Goal: Check status: Check status

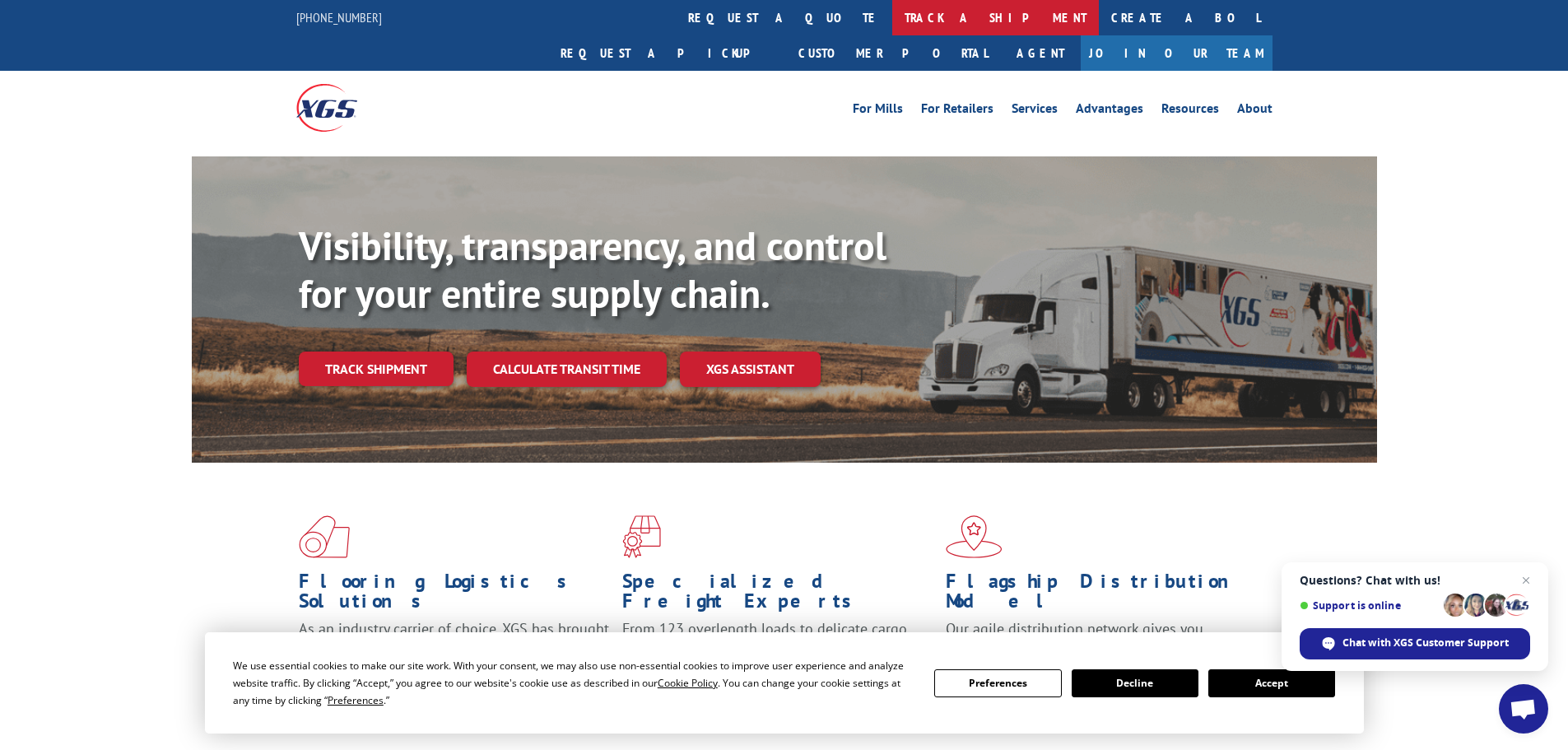
click at [892, 20] on link "track a shipment" at bounding box center [995, 17] width 207 height 36
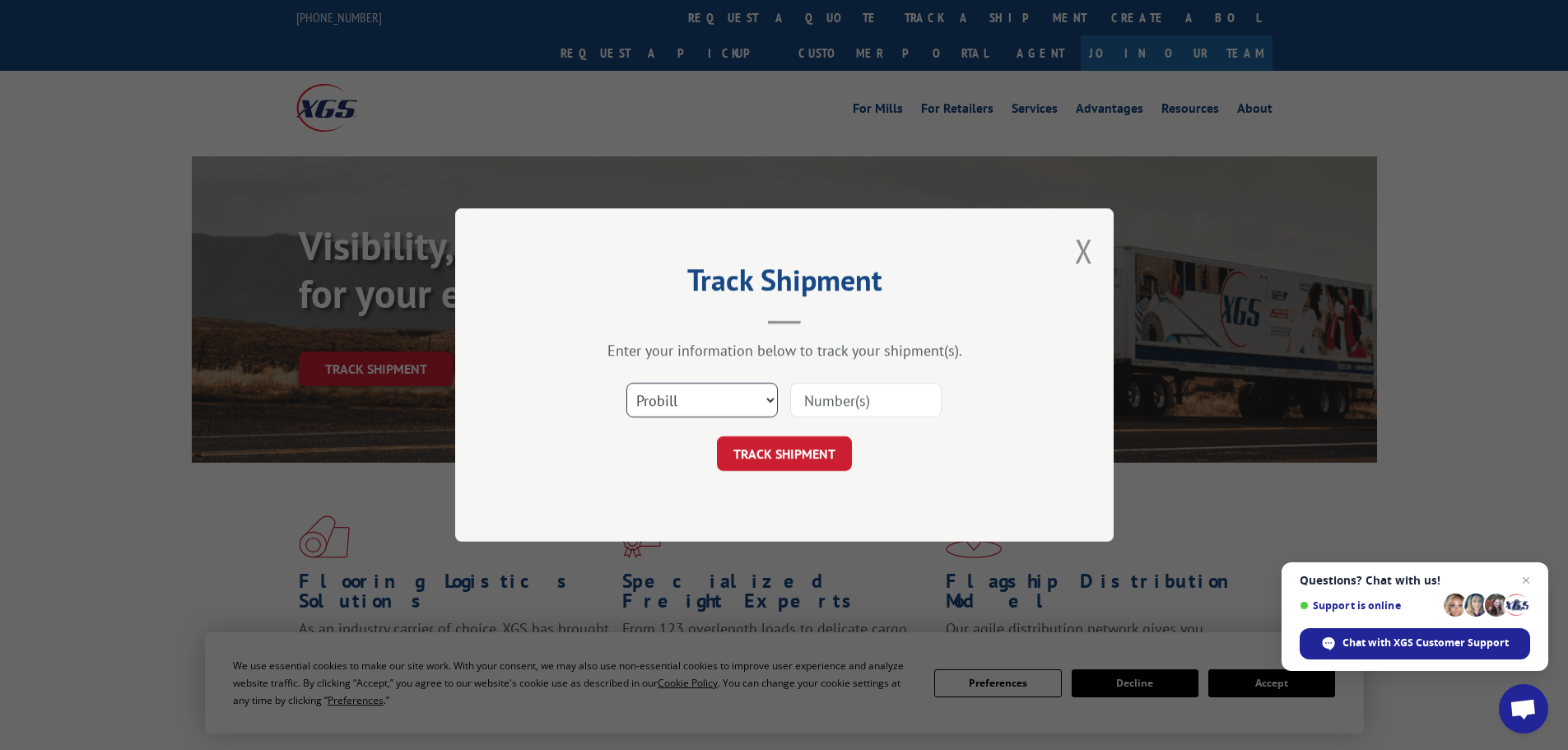
click at [706, 393] on select "Select category... Probill BOL PO" at bounding box center [702, 401] width 152 height 35
click at [814, 392] on input at bounding box center [866, 401] width 152 height 35
type input "17469238"
click at [820, 460] on button "TRACK SHIPMENT" at bounding box center [784, 454] width 135 height 35
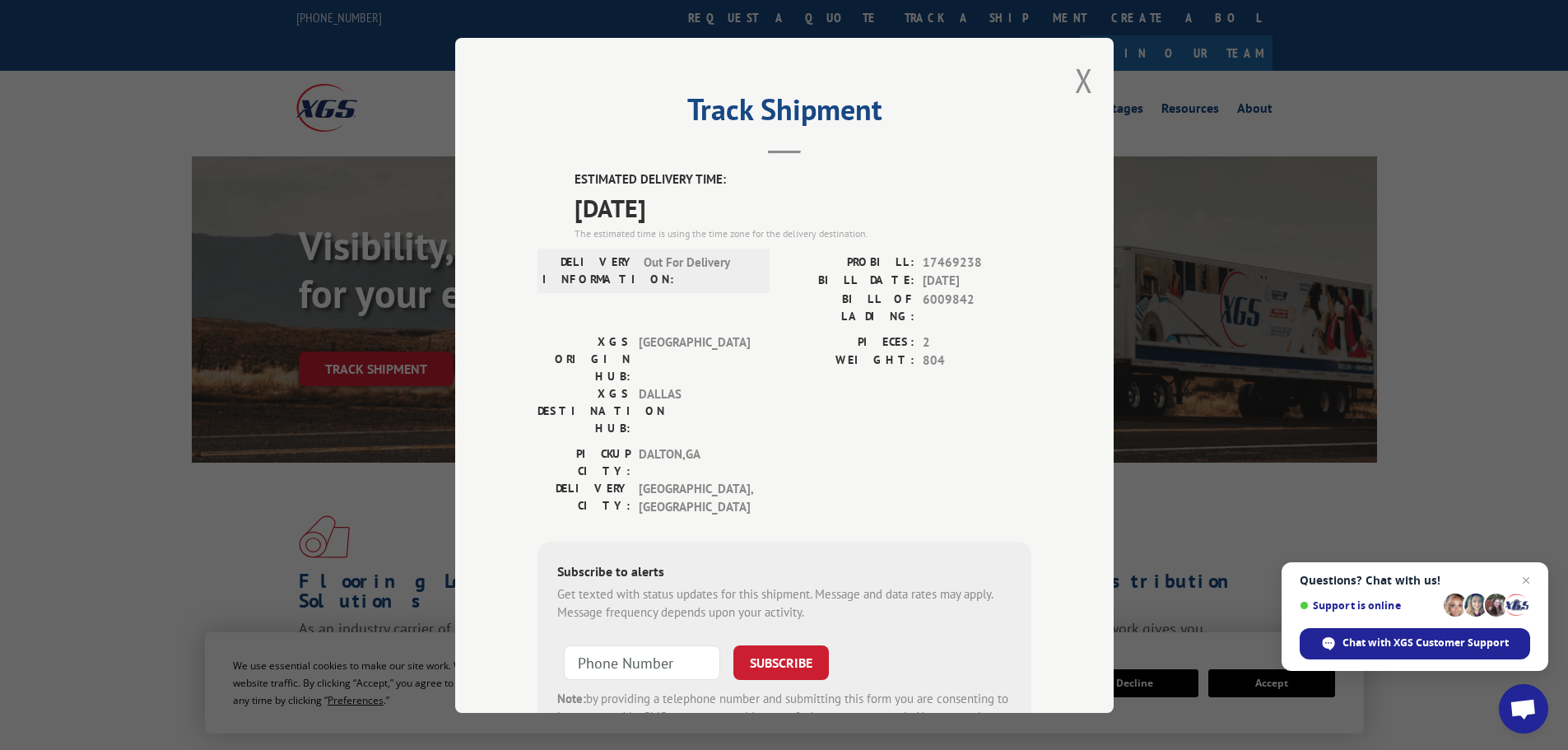
click at [1089, 80] on div "Track Shipment ESTIMATED DELIVERY TIME: 09/09/2025 The estimated time is using …" at bounding box center [784, 375] width 659 height 675
click at [1081, 81] on button "Close modal" at bounding box center [1083, 79] width 18 height 44
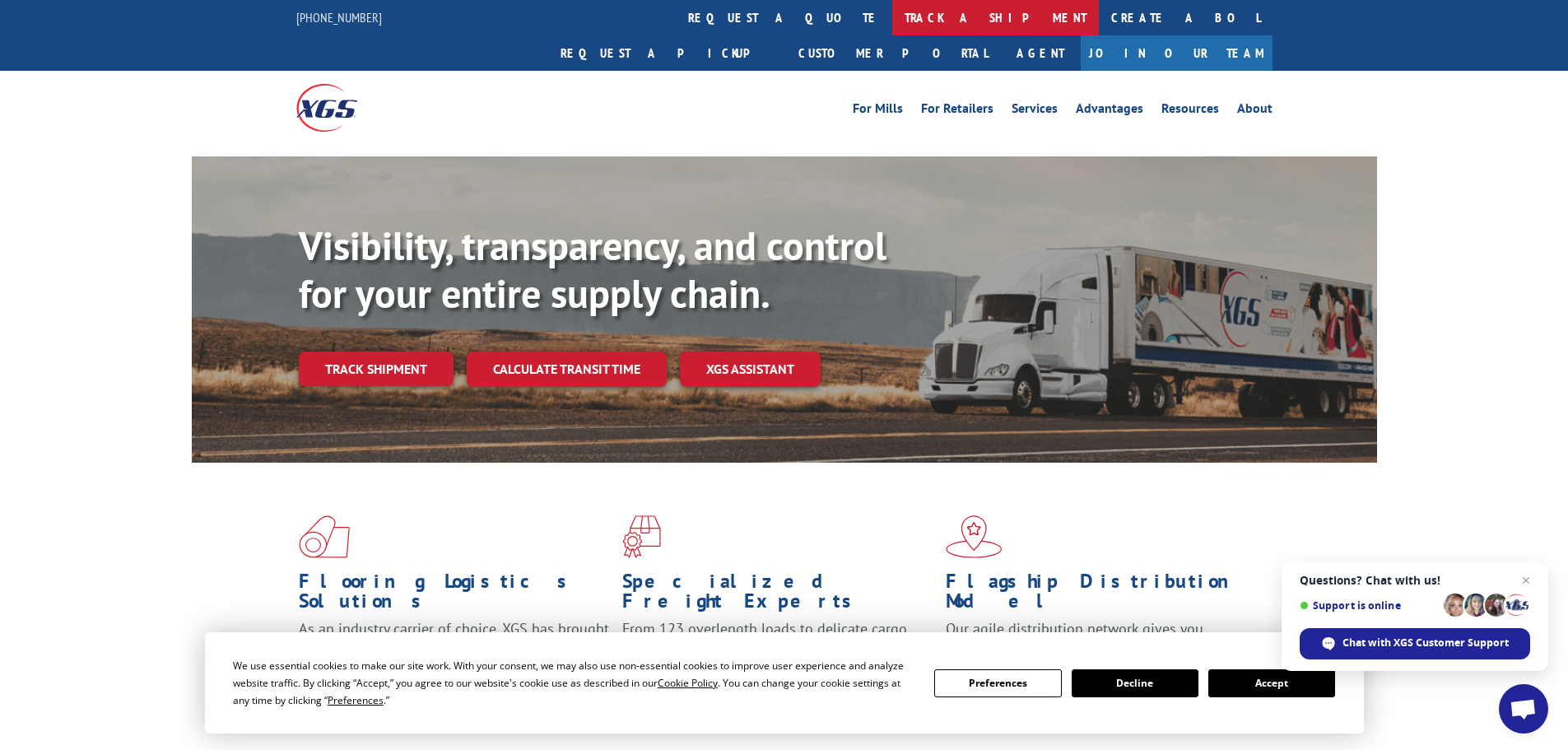
click at [892, 22] on link "track a shipment" at bounding box center [995, 17] width 207 height 36
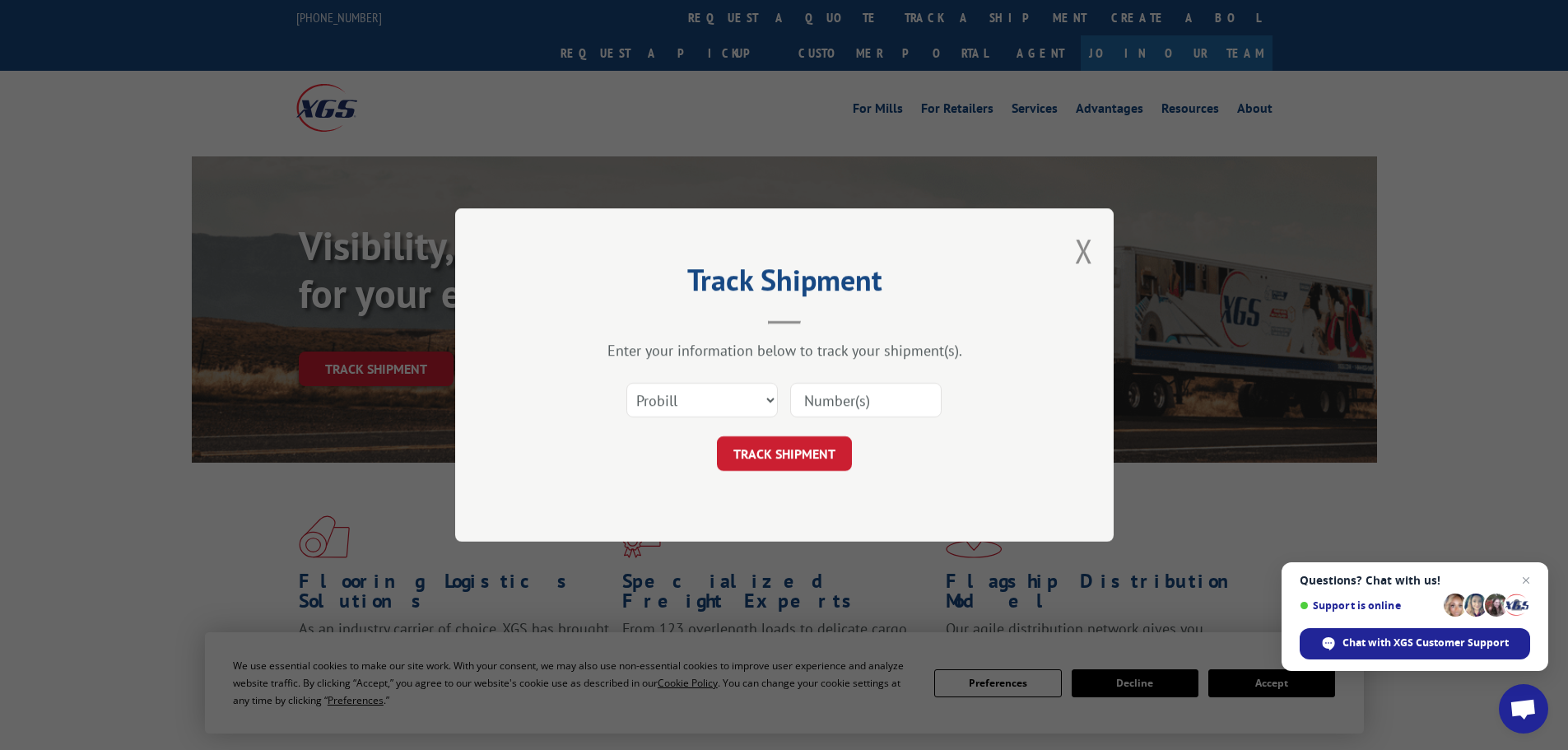
paste input "17469238"
type input "17469238"
click button "TRACK SHIPMENT" at bounding box center [784, 454] width 135 height 35
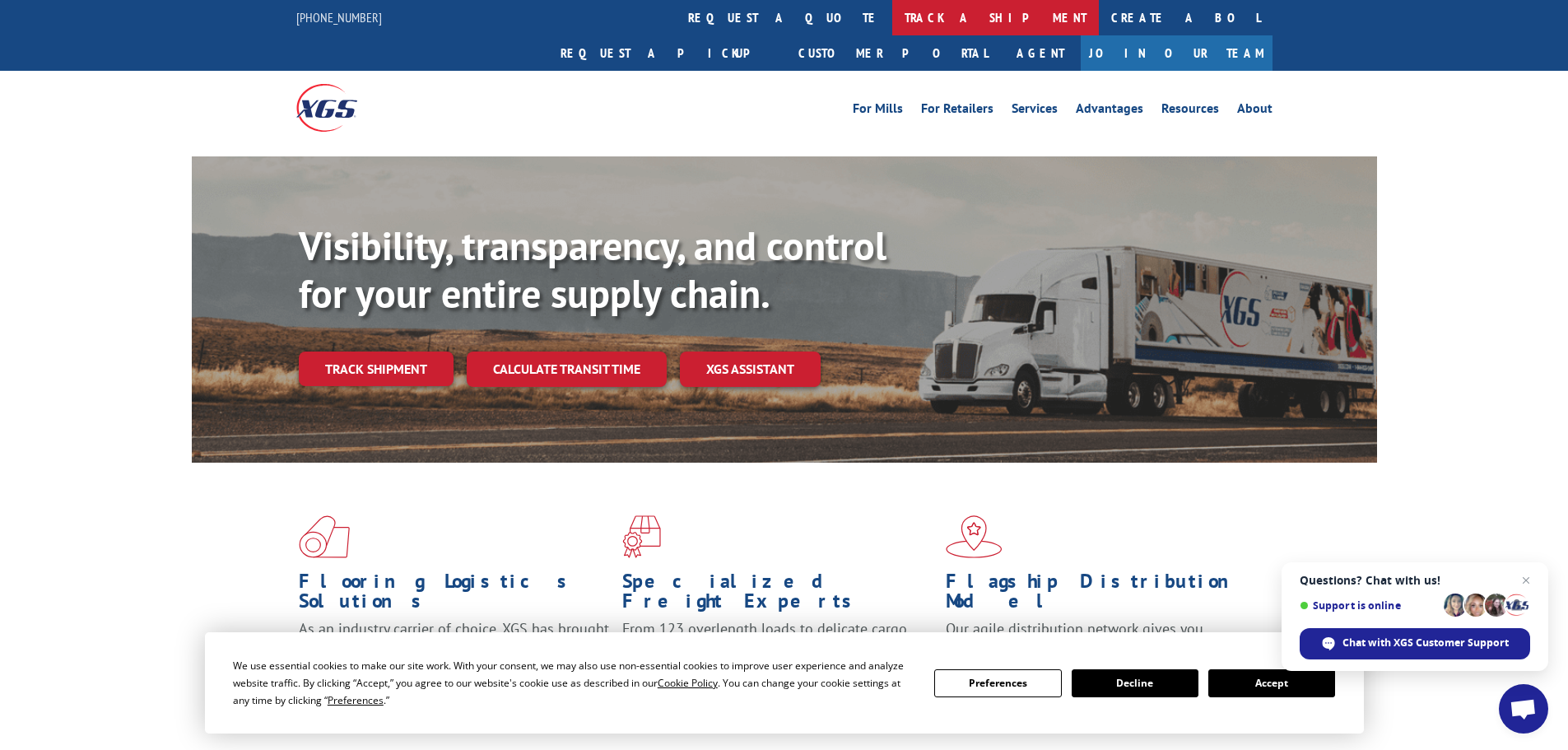
click at [892, 25] on link "track a shipment" at bounding box center [995, 17] width 207 height 36
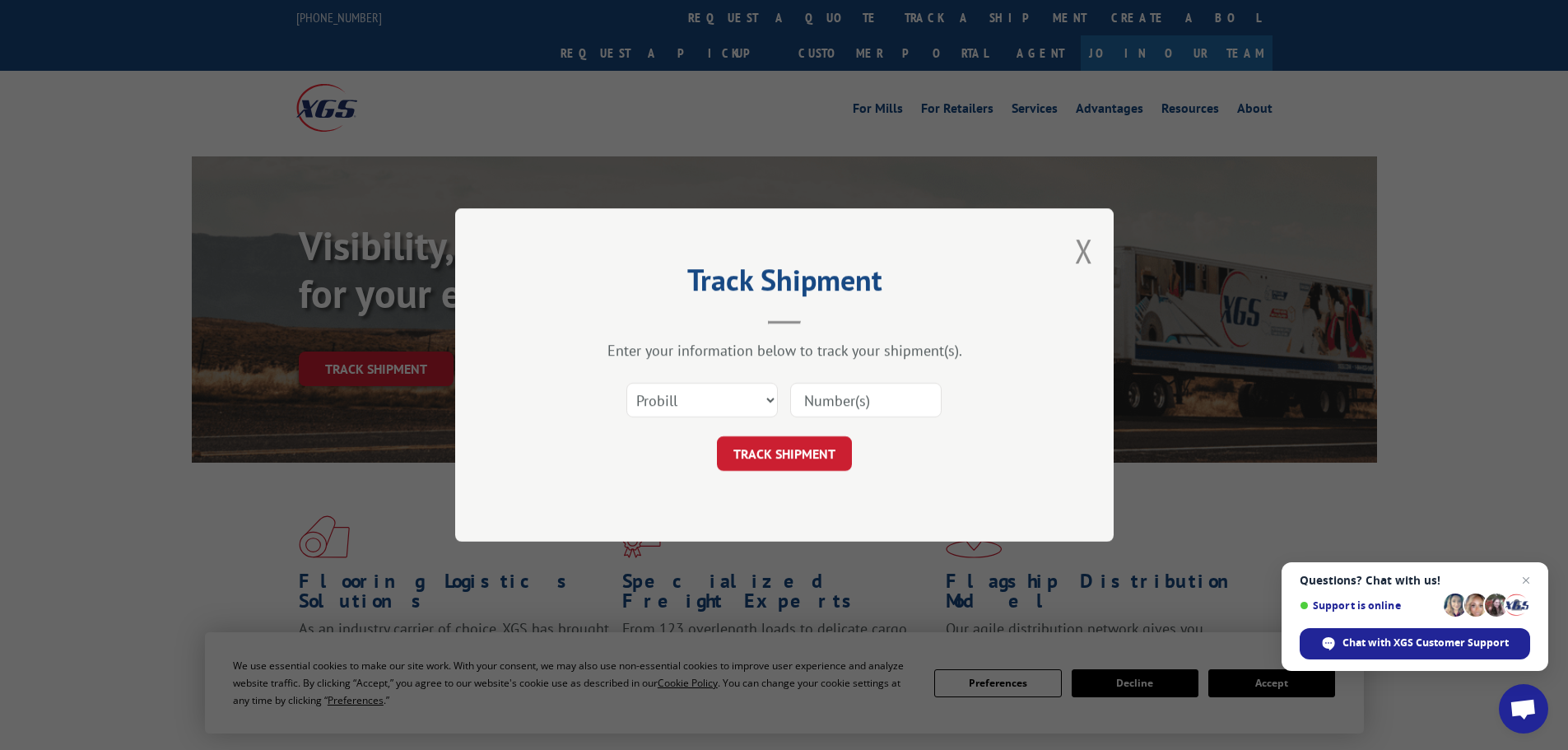
paste input "17469238"
type input "17469238"
click at [830, 439] on button "TRACK SHIPMENT" at bounding box center [784, 454] width 135 height 35
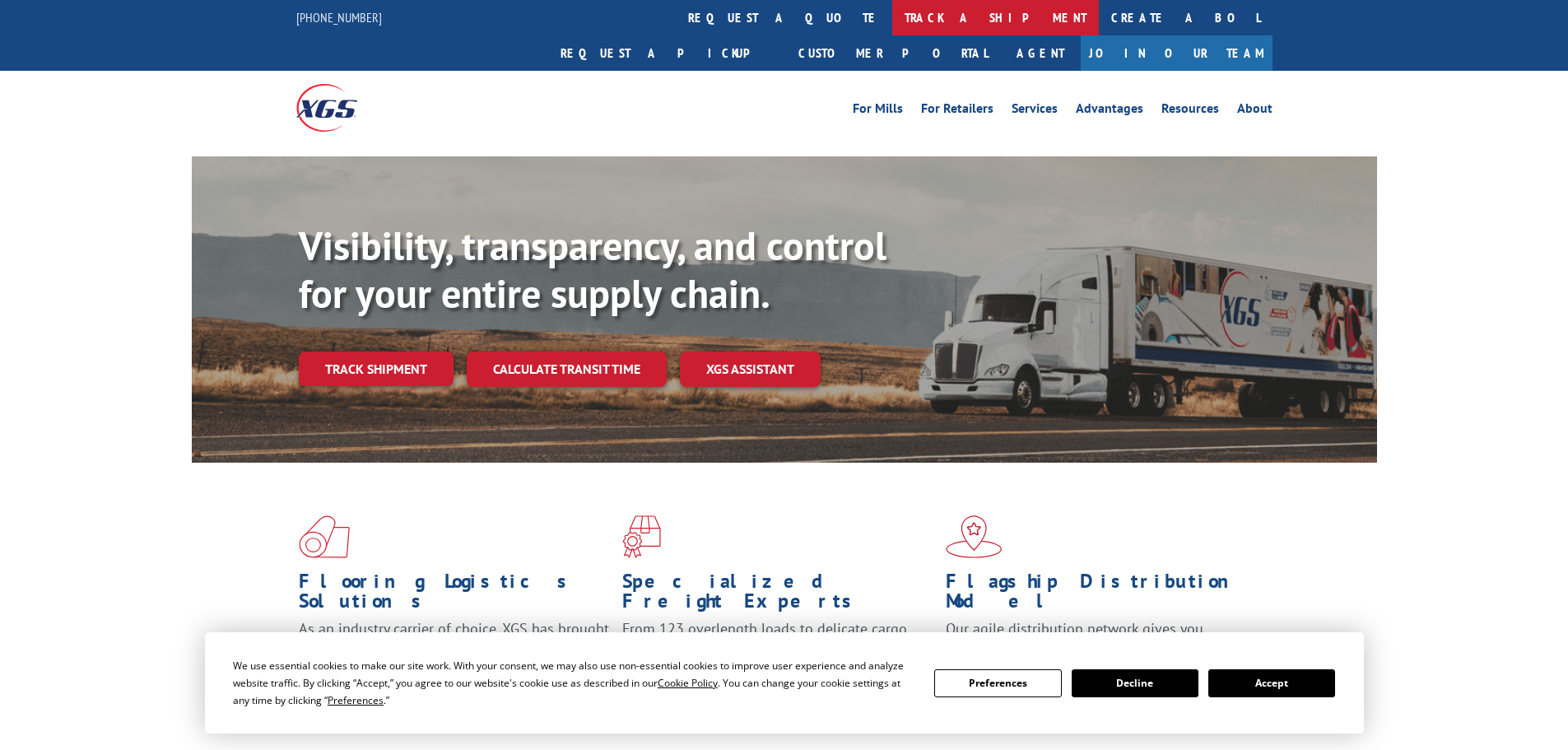
click at [892, 24] on link "track a shipment" at bounding box center [995, 17] width 207 height 36
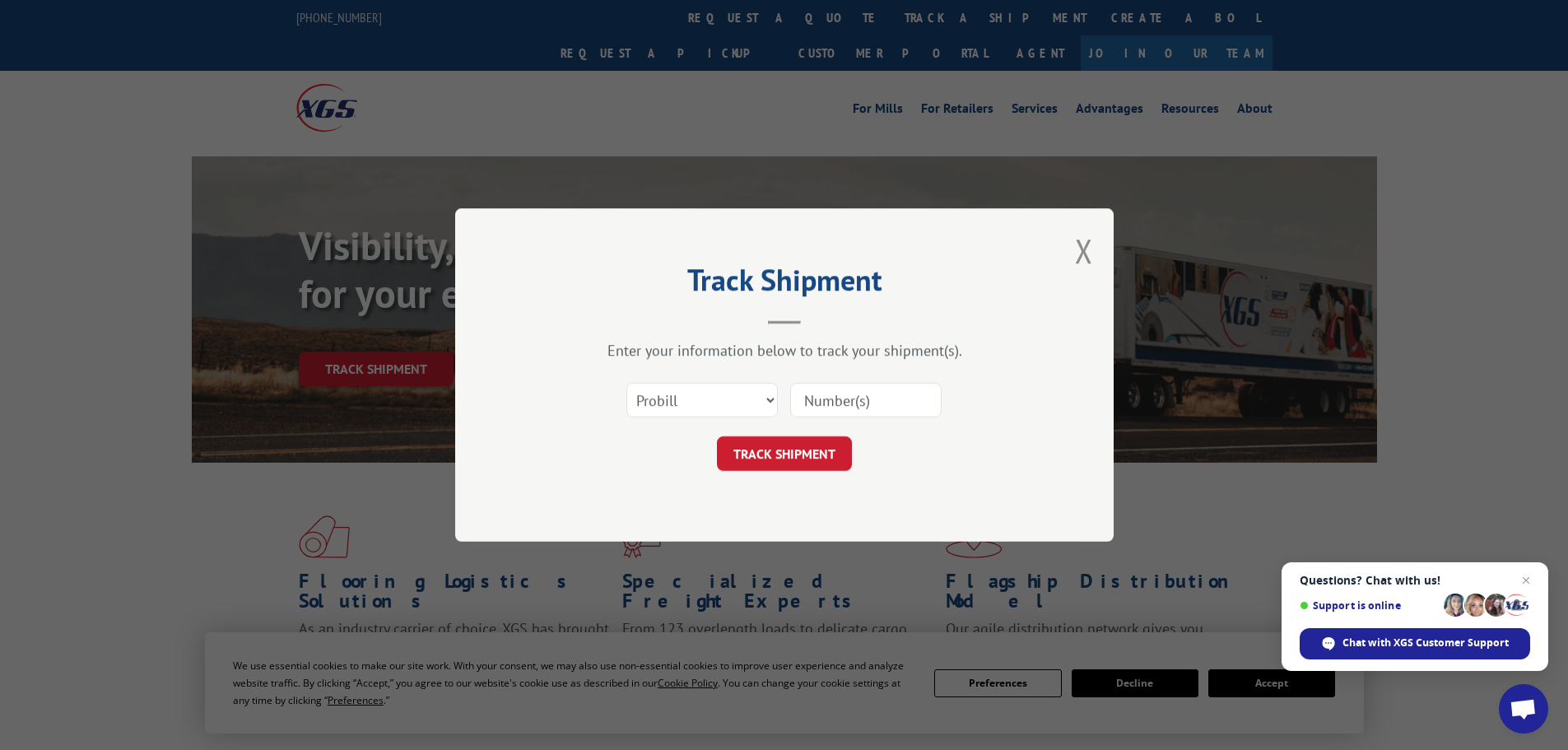
click at [901, 408] on input at bounding box center [866, 401] width 152 height 35
type input "17469238"
click at [756, 466] on button "TRACK SHIPMENT" at bounding box center [784, 454] width 135 height 35
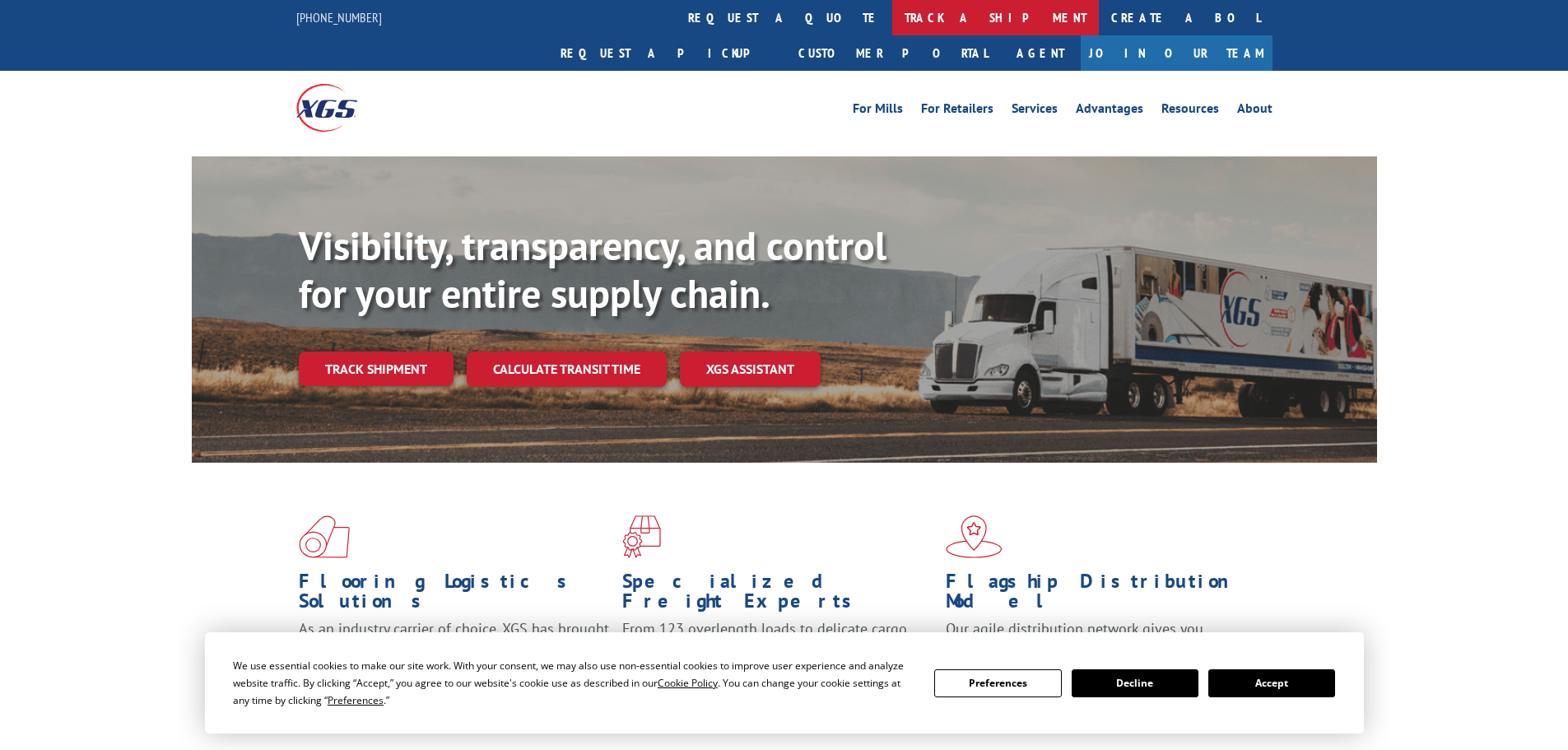
click at [892, 26] on link "track a shipment" at bounding box center [995, 17] width 207 height 36
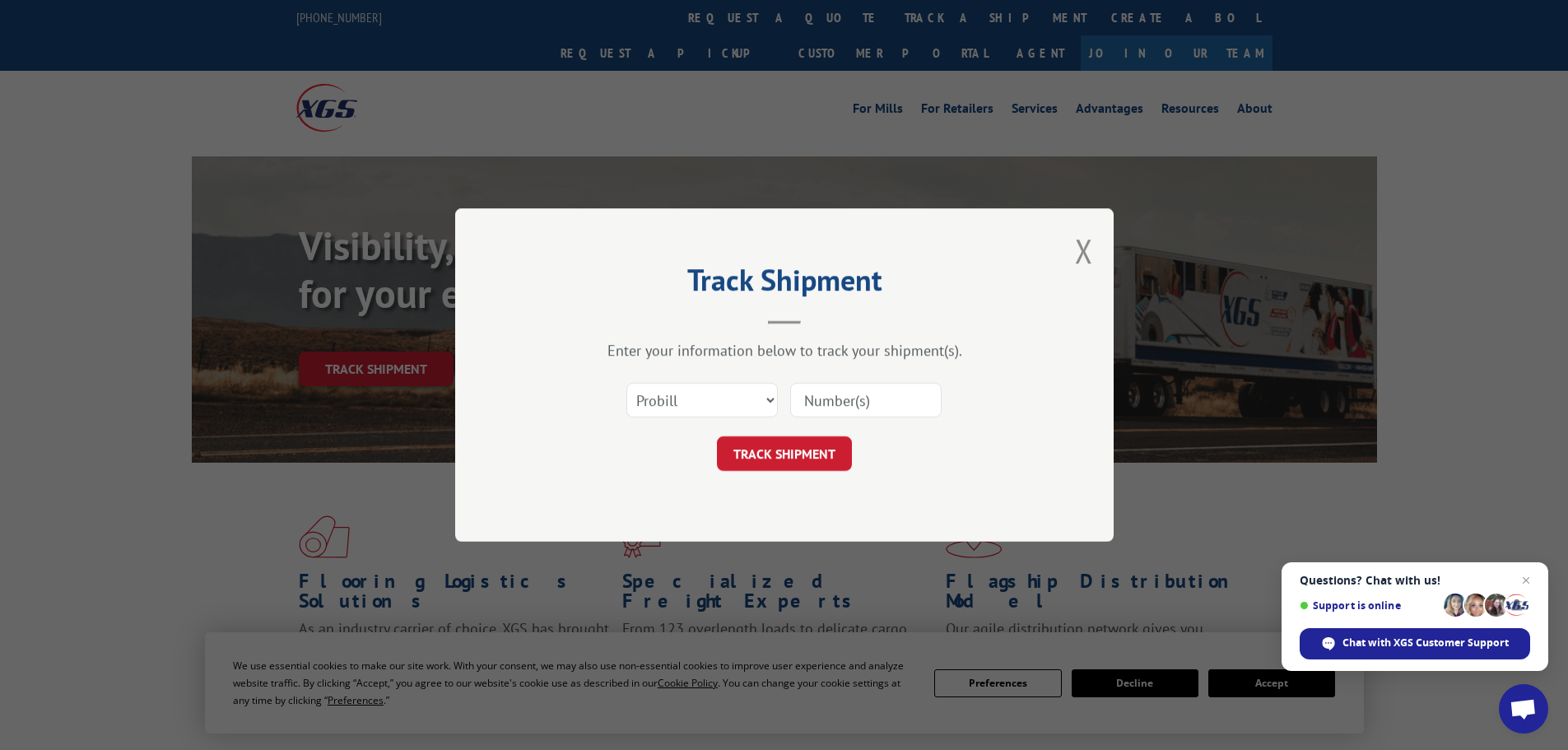
paste input "17469238"
type input "17469238"
click at [771, 444] on button "TRACK SHIPMENT" at bounding box center [784, 454] width 135 height 35
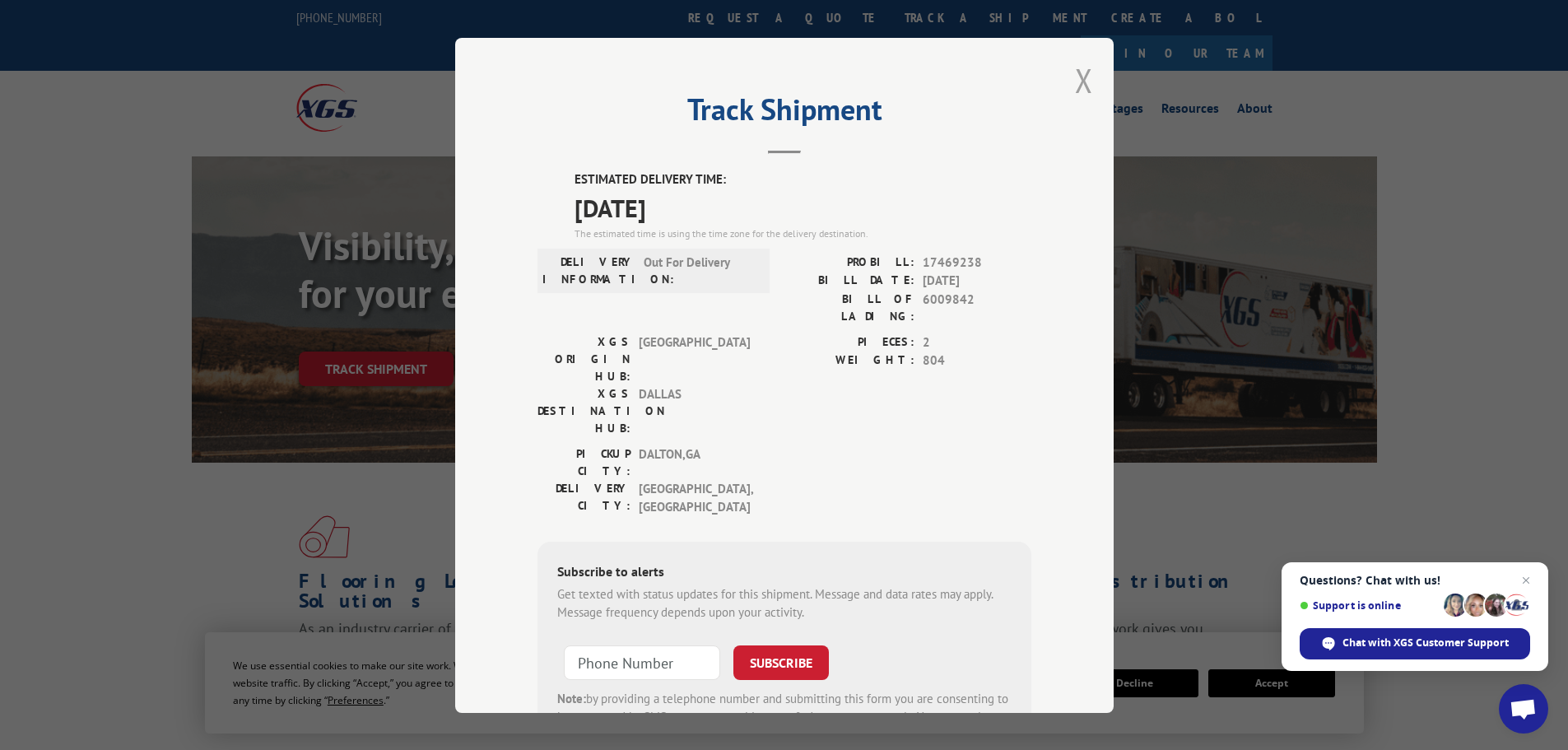
click at [1075, 91] on button "Close modal" at bounding box center [1083, 79] width 18 height 44
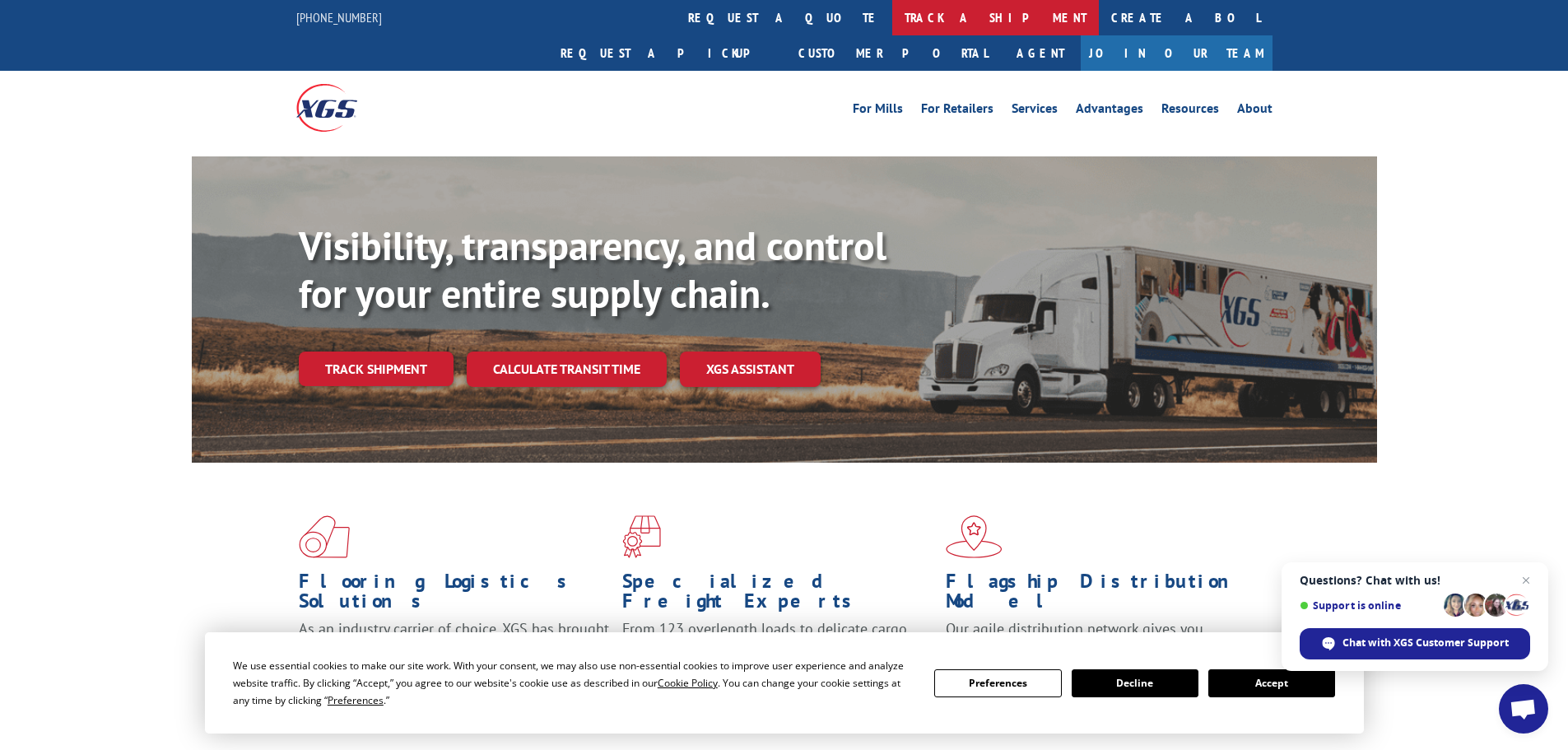
click at [892, 21] on link "track a shipment" at bounding box center [995, 17] width 207 height 36
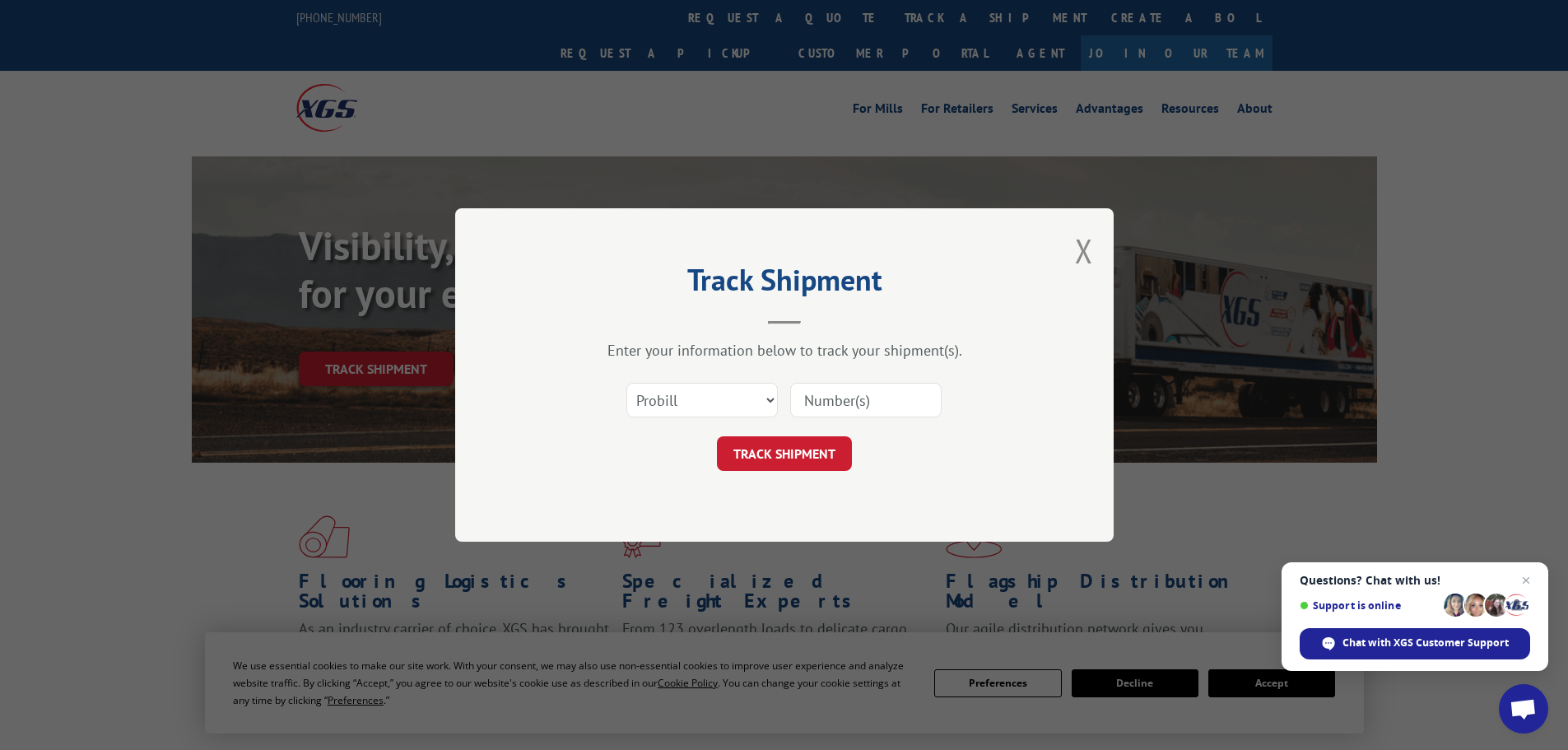
click at [899, 390] on input at bounding box center [866, 401] width 152 height 35
click at [741, 391] on select "Select category... Probill BOL PO" at bounding box center [702, 401] width 152 height 35
select select "po"
click at [627, 383] on select "Select category... Probill BOL PO" at bounding box center [702, 401] width 152 height 35
click at [843, 391] on input at bounding box center [866, 401] width 152 height 35
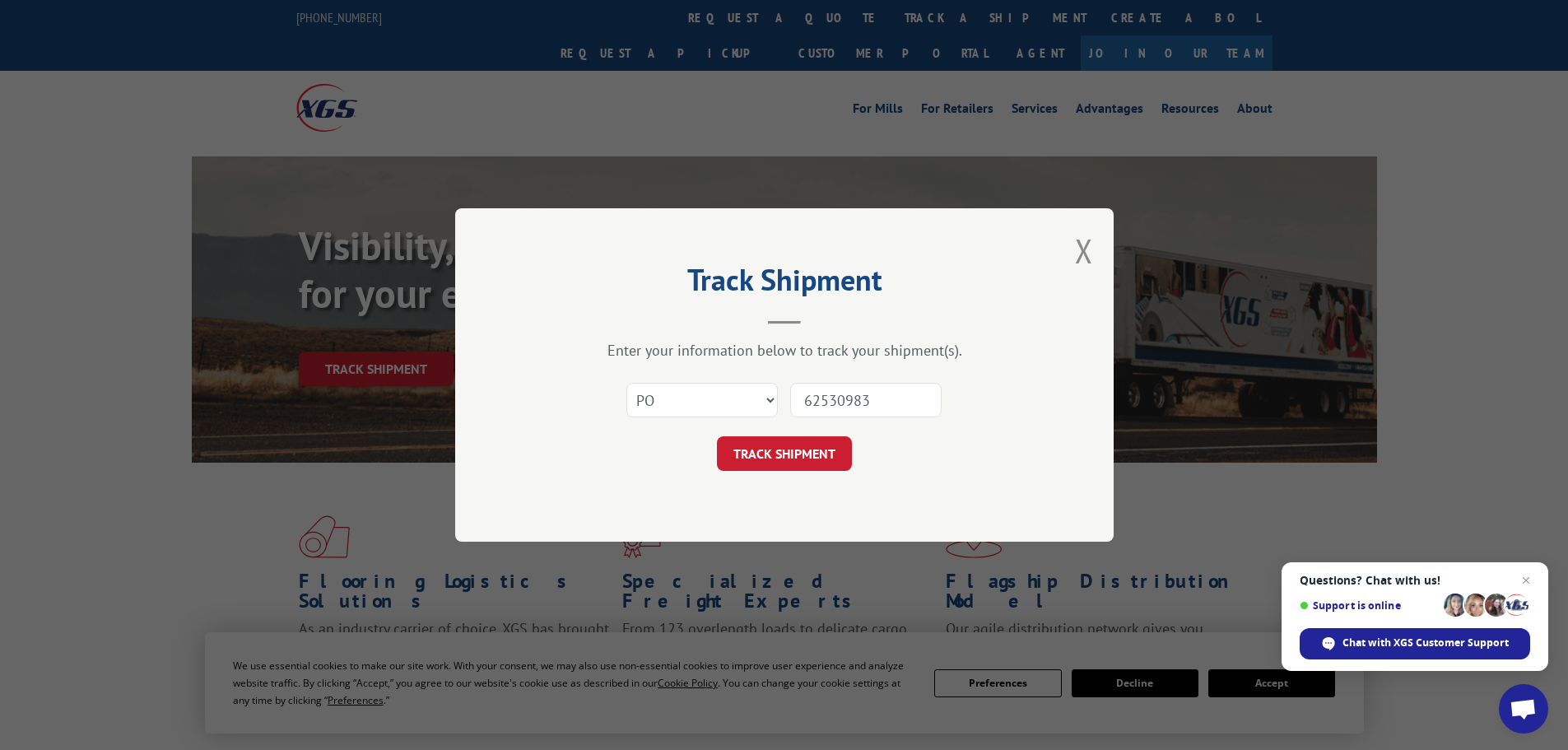
type input "62530983"
click at [717, 436] on button "TRACK SHIPMENT" at bounding box center [784, 454] width 135 height 35
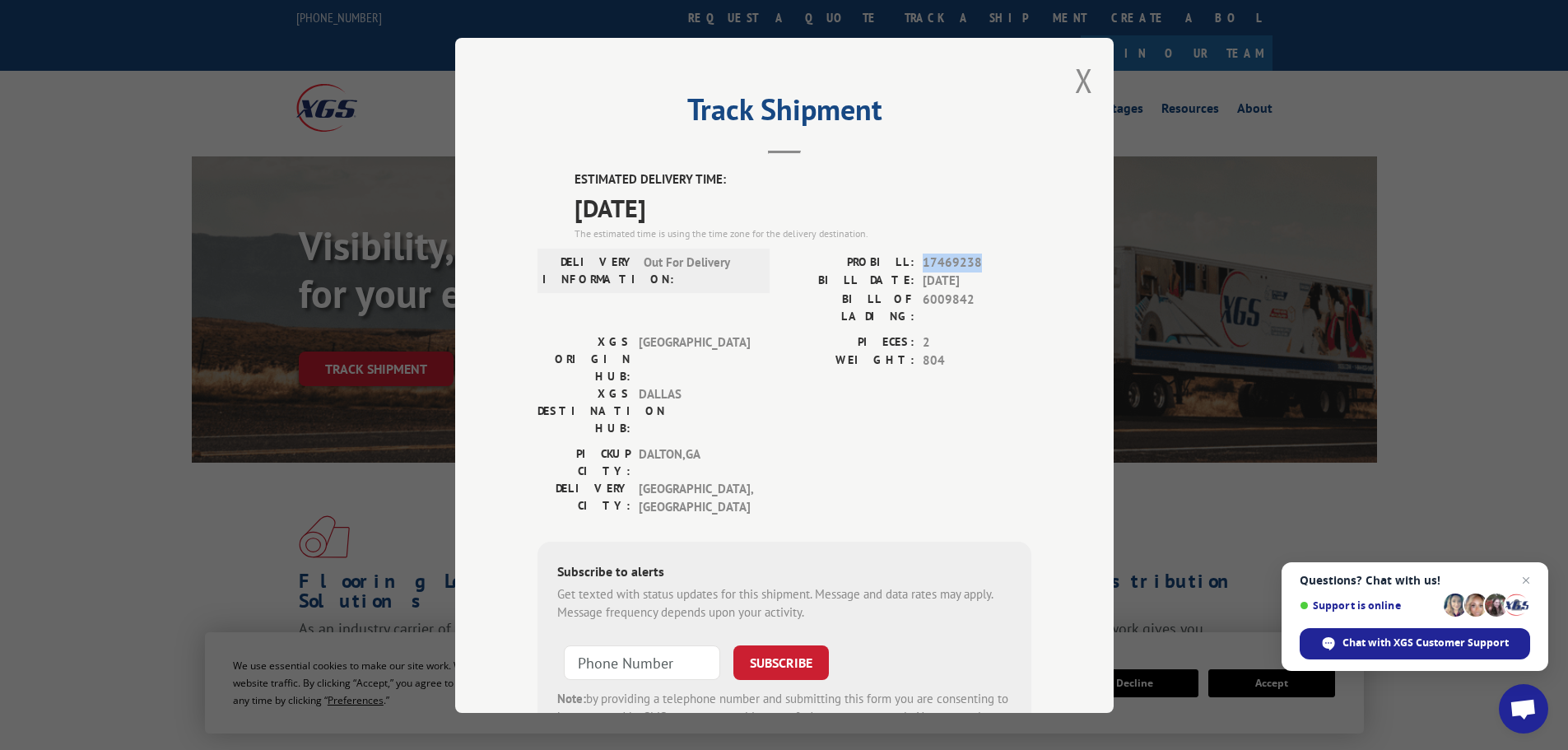
drag, startPoint x: 919, startPoint y: 260, endPoint x: 982, endPoint y: 267, distance: 63.4
click at [982, 267] on span "17469238" at bounding box center [977, 262] width 108 height 19
copy span "17469238"
click at [1080, 75] on button "Close modal" at bounding box center [1083, 79] width 18 height 44
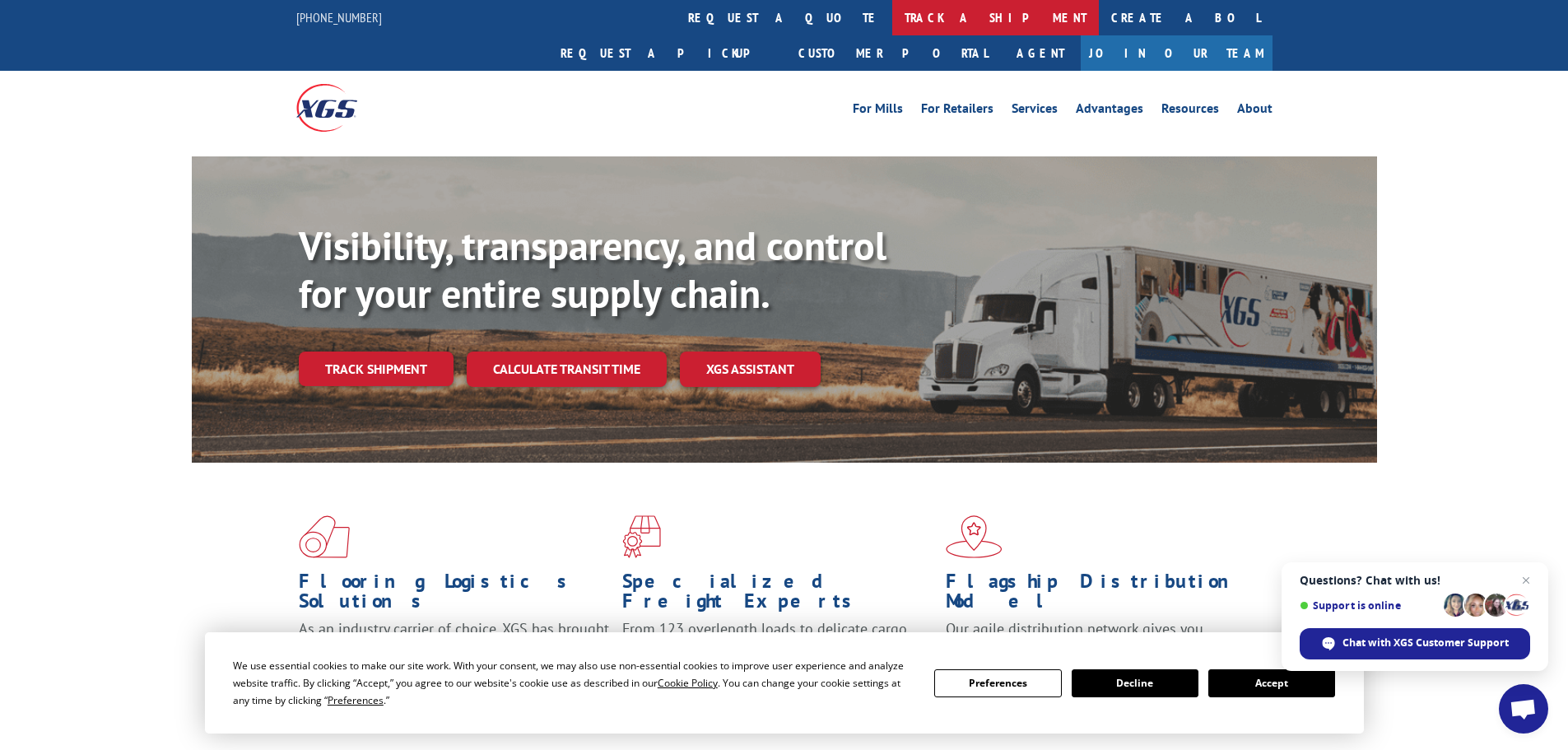
click at [892, 8] on link "track a shipment" at bounding box center [995, 17] width 207 height 36
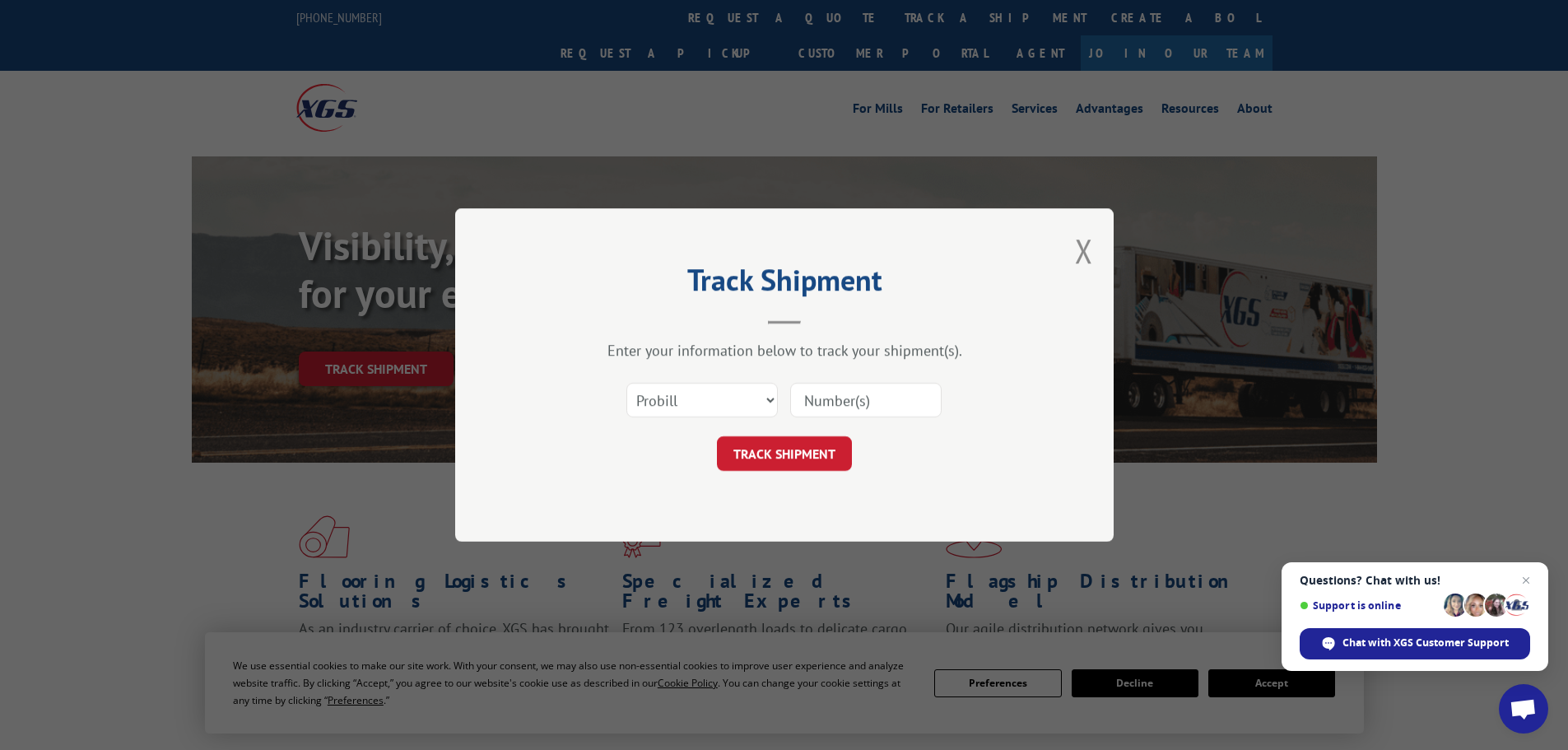
paste input "17469238"
type input "17469238"
click at [847, 454] on button "TRACK SHIPMENT" at bounding box center [784, 454] width 135 height 35
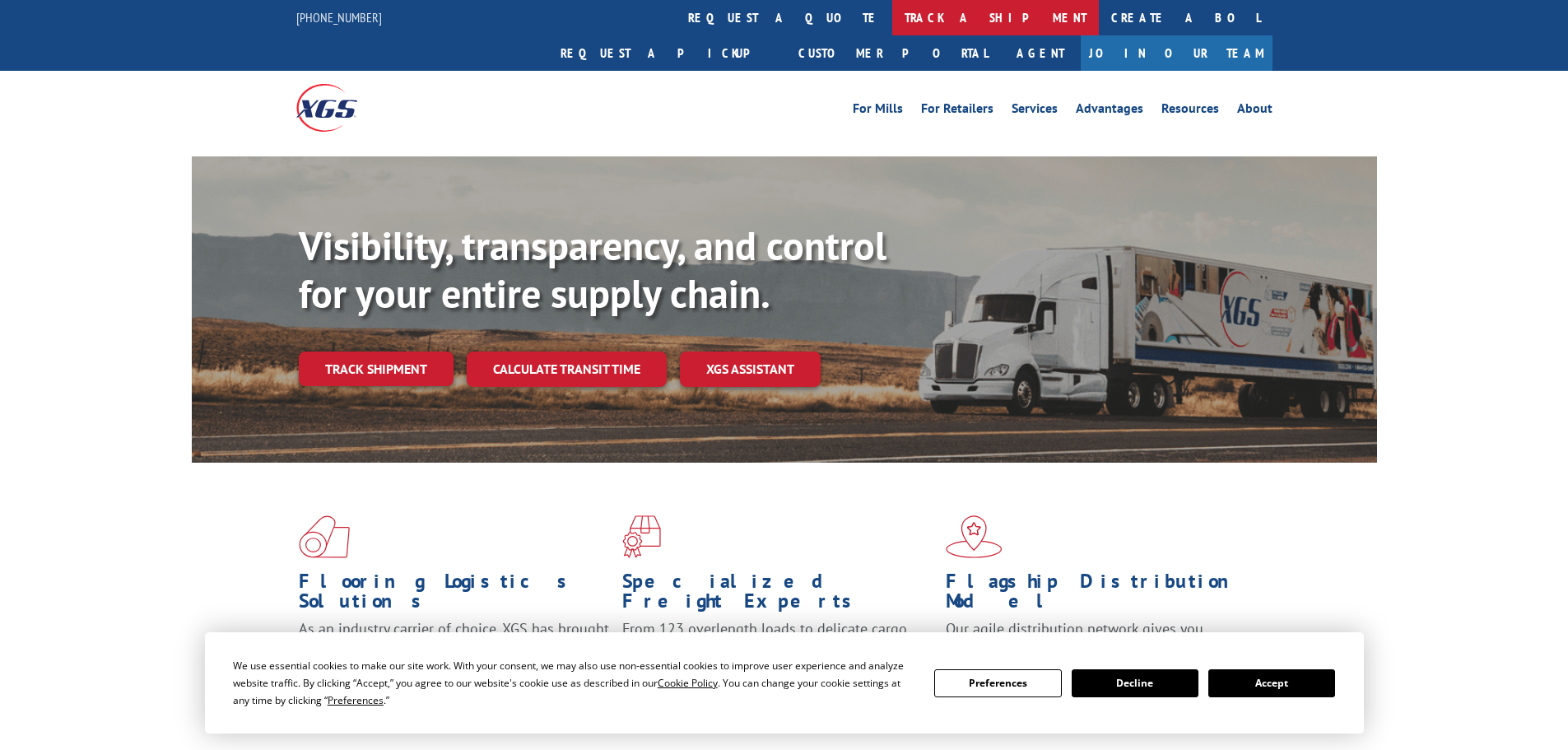
click at [892, 32] on link "track a shipment" at bounding box center [995, 17] width 207 height 36
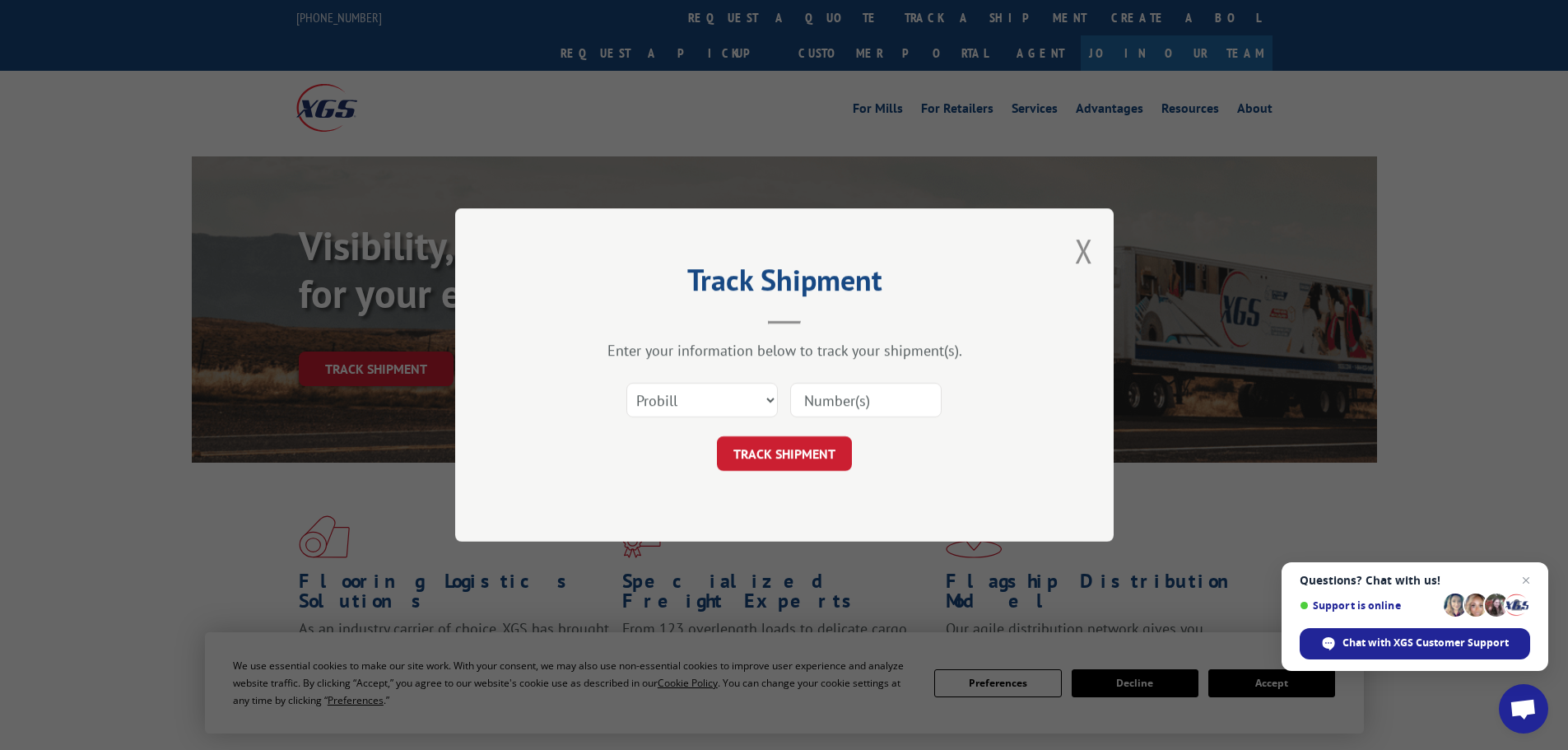
paste input "17469238"
type input "17469238"
click at [823, 444] on button "TRACK SHIPMENT" at bounding box center [784, 454] width 135 height 35
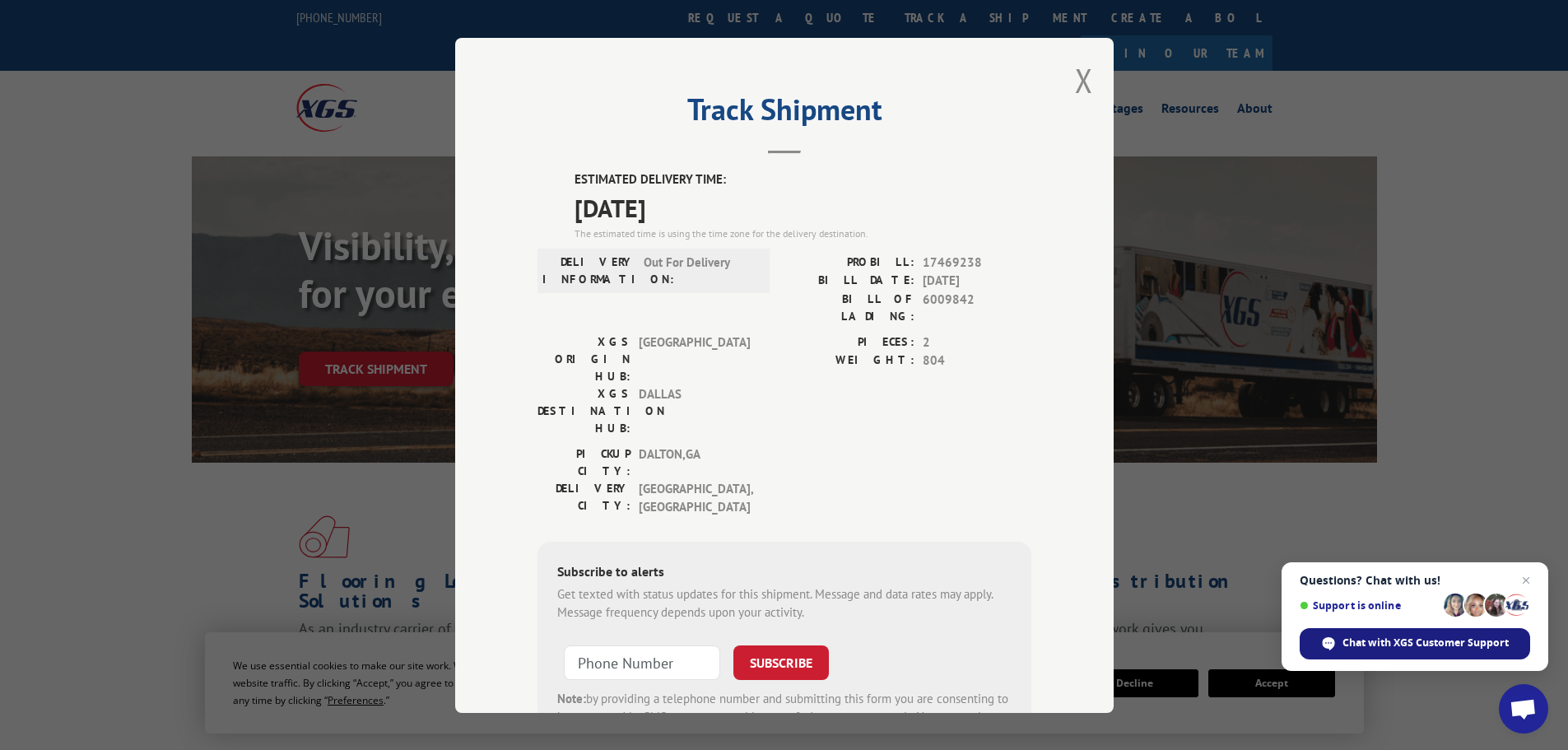
click at [1450, 645] on span "Chat with XGS Customer Support" at bounding box center [1426, 643] width 166 height 15
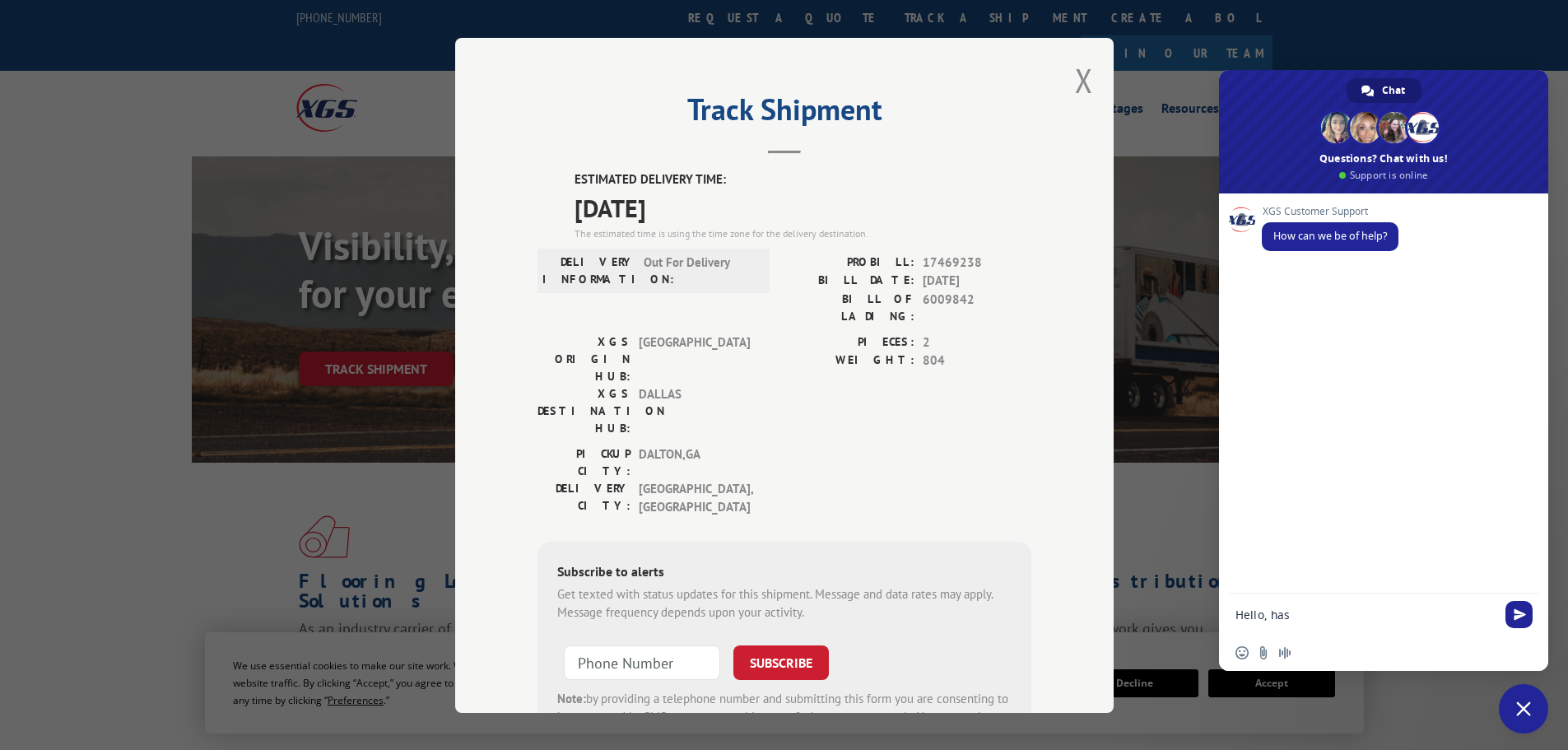
click at [1349, 621] on textarea "Hello, has" at bounding box center [1365, 615] width 260 height 15
paste textarea "17469238"
type textarea "Hello, has pro 17469238 been delivered?"
click at [1530, 619] on span "Send" at bounding box center [1519, 615] width 27 height 27
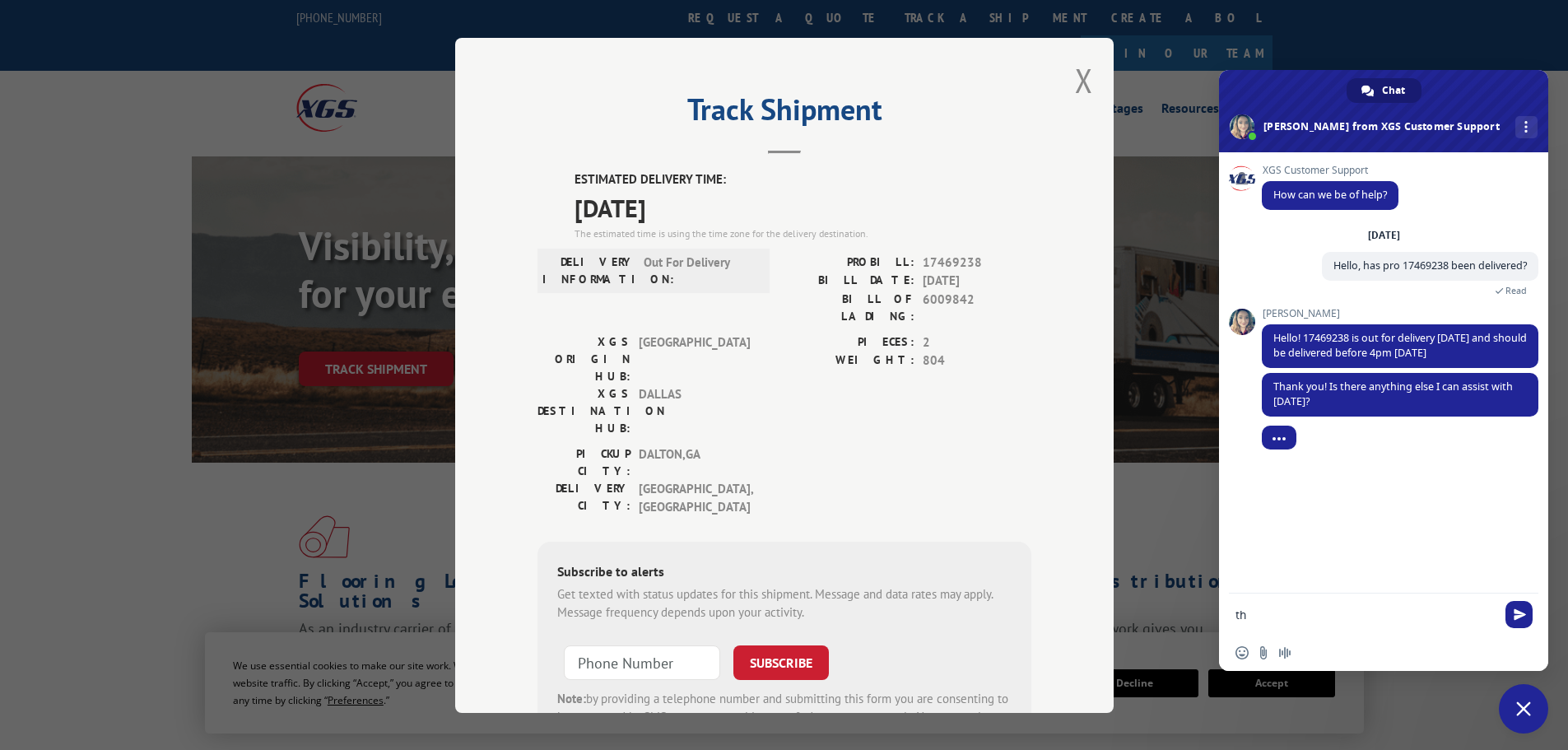
type textarea "t"
type textarea "That is all thank you!"
click at [1523, 624] on span "Send" at bounding box center [1519, 615] width 27 height 27
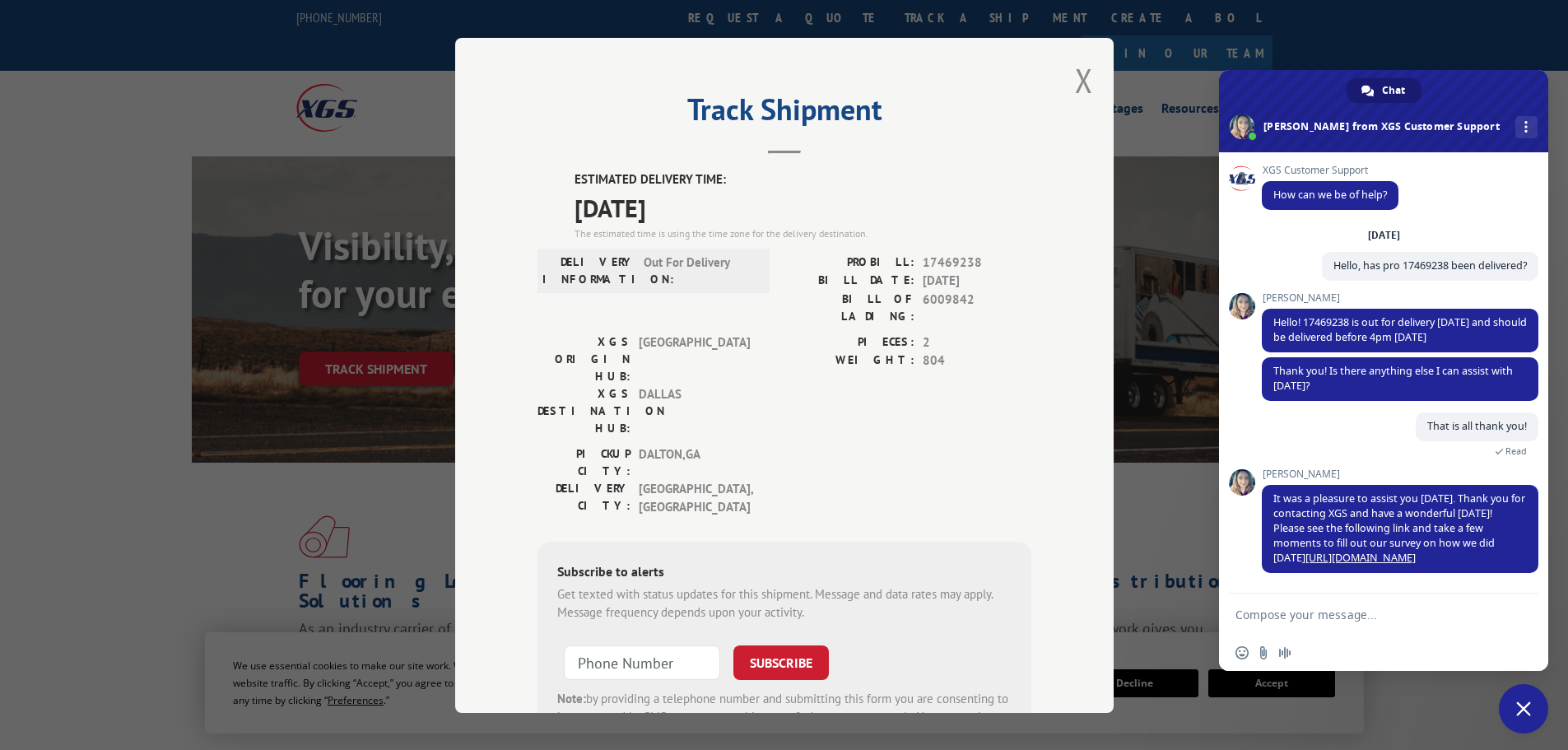
click at [1534, 729] on span "Close chat" at bounding box center [1524, 708] width 49 height 49
